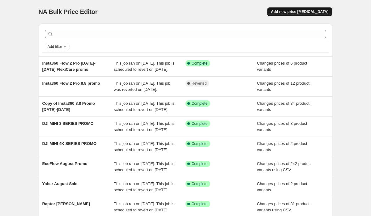
click at [285, 12] on span "Add new price [MEDICAL_DATA]" at bounding box center [300, 11] width 58 height 5
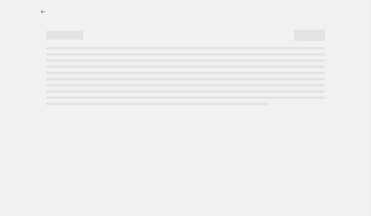
select select "percentage"
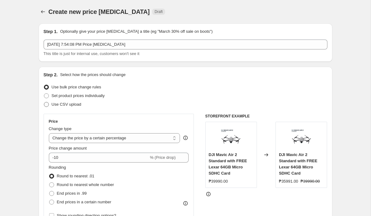
click at [77, 104] on span "Use CSV upload" at bounding box center [67, 104] width 30 height 5
click at [44, 102] on input "Use CSV upload" at bounding box center [44, 102] width 0 height 0
radio input "true"
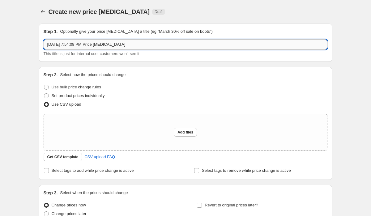
click at [112, 47] on input "[DATE] 7:54:08 PM Price [MEDICAL_DATA]" at bounding box center [186, 45] width 284 height 10
type input "A"
type input "AUGUST AGING"
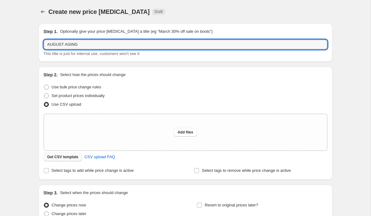
click at [68, 157] on span "Get CSV template" at bounding box center [62, 157] width 31 height 5
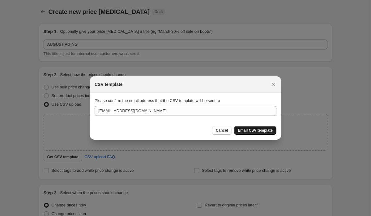
click at [246, 130] on span "Email CSV template" at bounding box center [255, 130] width 35 height 5
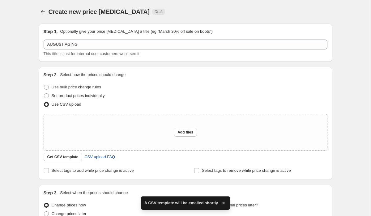
scroll to position [60, 0]
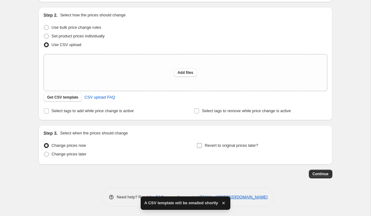
click at [213, 147] on span "Revert to original prices later?" at bounding box center [231, 145] width 53 height 5
click at [202, 147] on input "Revert to original prices later?" at bounding box center [199, 145] width 5 height 5
checkbox input "true"
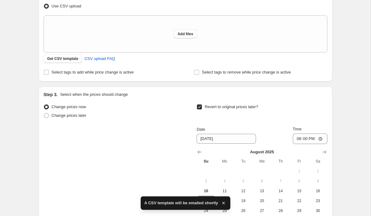
scroll to position [127, 0]
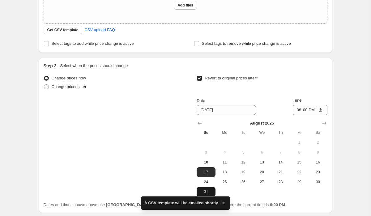
click at [205, 193] on span "31" at bounding box center [206, 192] width 14 height 5
type input "[DATE]"
click at [297, 109] on input "20:00" at bounding box center [310, 110] width 35 height 11
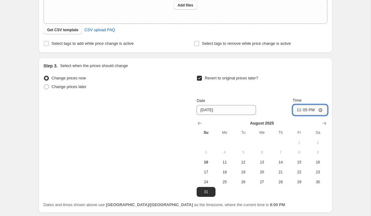
type input "23:59"
click at [160, 146] on div "Change prices now Change prices later Revert to original prices later? Date [DA…" at bounding box center [186, 135] width 284 height 123
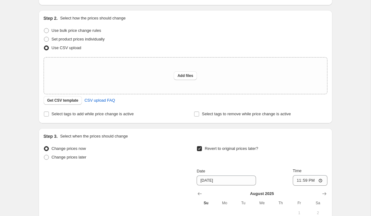
scroll to position [0, 0]
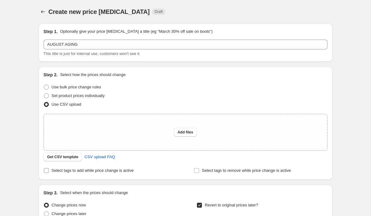
click at [121, 171] on span "Select tags to add while price change is active" at bounding box center [93, 170] width 82 height 5
click at [49, 171] on input "Select tags to add while price change is active" at bounding box center [46, 170] width 5 height 5
checkbox input "true"
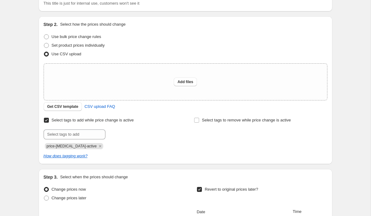
scroll to position [61, 0]
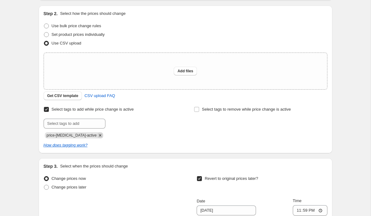
click at [97, 135] on icon "Remove price-change-job-active" at bounding box center [100, 136] width 6 height 6
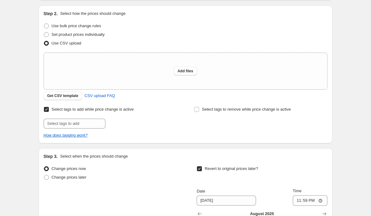
click at [82, 117] on div "Select tags to add while price change is active Submit" at bounding box center [110, 117] width 133 height 24
click at [82, 122] on input "text" at bounding box center [75, 124] width 62 height 10
type input "P"
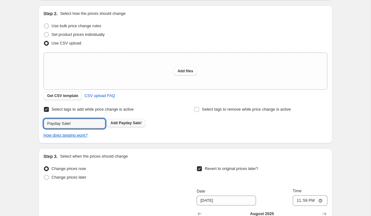
type input "Payday Sale!"
click at [127, 124] on span "Payday Sale!" at bounding box center [130, 123] width 23 height 4
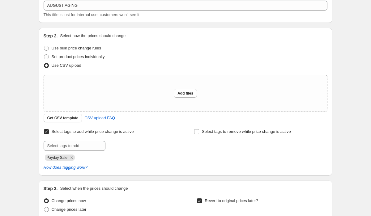
scroll to position [37, 0]
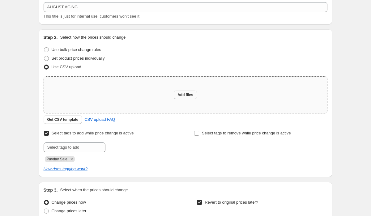
click at [183, 93] on span "Add files" at bounding box center [186, 94] width 16 height 5
type input "C:\fakepath\AUGUST AGING.PH.csv"
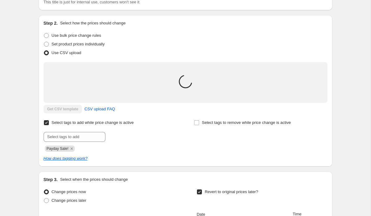
scroll to position [76, 0]
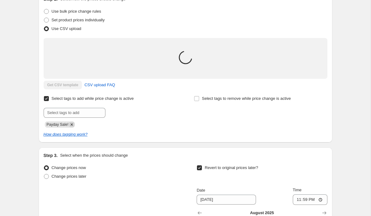
click at [72, 123] on icon "Remove Payday Sale!" at bounding box center [72, 125] width 6 height 6
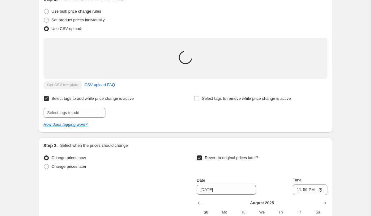
click at [48, 98] on input "Select tags to add while price change is active" at bounding box center [46, 98] width 5 height 5
checkbox input "false"
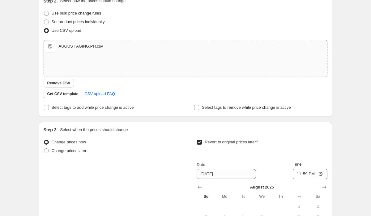
scroll to position [186, 0]
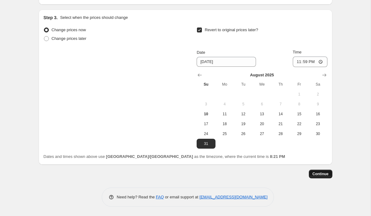
click at [317, 176] on span "Continue" at bounding box center [321, 174] width 16 height 5
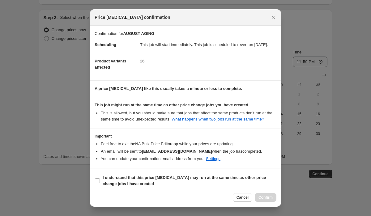
scroll to position [18, 0]
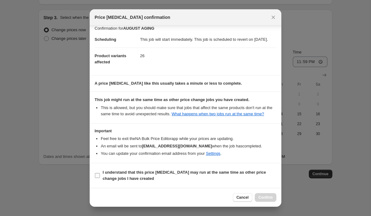
click at [99, 174] on input "I understand that this price [MEDICAL_DATA] may run at the same time as other p…" at bounding box center [97, 175] width 5 height 5
checkbox input "true"
click at [263, 198] on span "Confirm" at bounding box center [266, 197] width 14 height 5
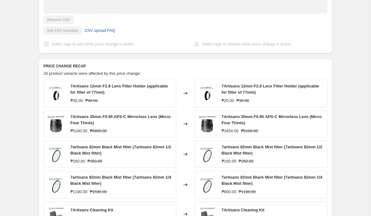
scroll to position [173, 0]
